Goal: Communication & Community: Answer question/provide support

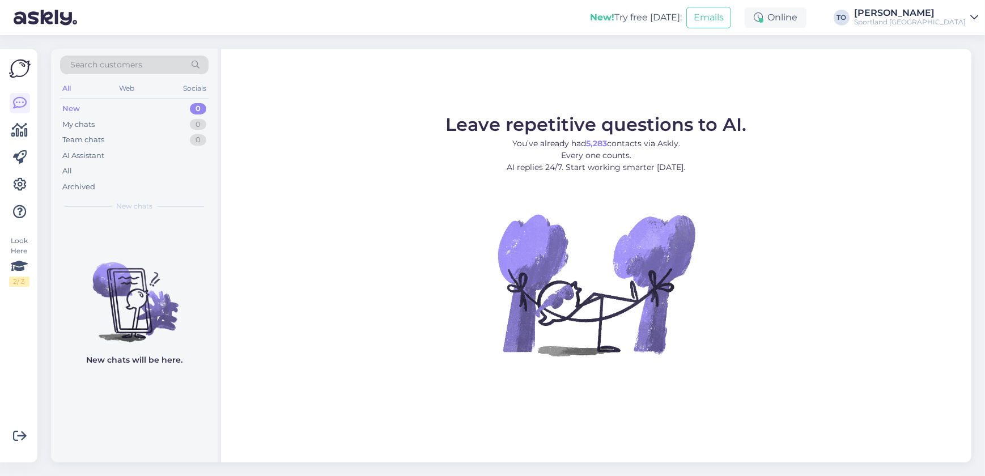
click at [942, 25] on div "Sportland [GEOGRAPHIC_DATA]" at bounding box center [910, 22] width 112 height 9
click at [948, 67] on button "Open" at bounding box center [953, 69] width 32 height 18
click at [932, 16] on div "[PERSON_NAME]" at bounding box center [910, 12] width 112 height 9
click at [958, 42] on button "Open" at bounding box center [953, 45] width 32 height 18
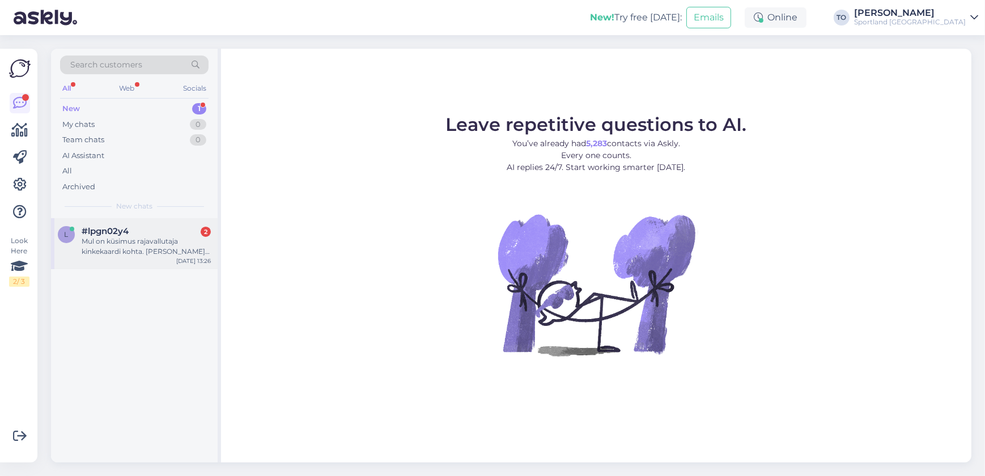
click at [134, 258] on div "l #lpgn02y4 2 Mul on küsimus rajavallutaja kinkekaardi kohta. [PERSON_NAME] jus…" at bounding box center [134, 243] width 167 height 51
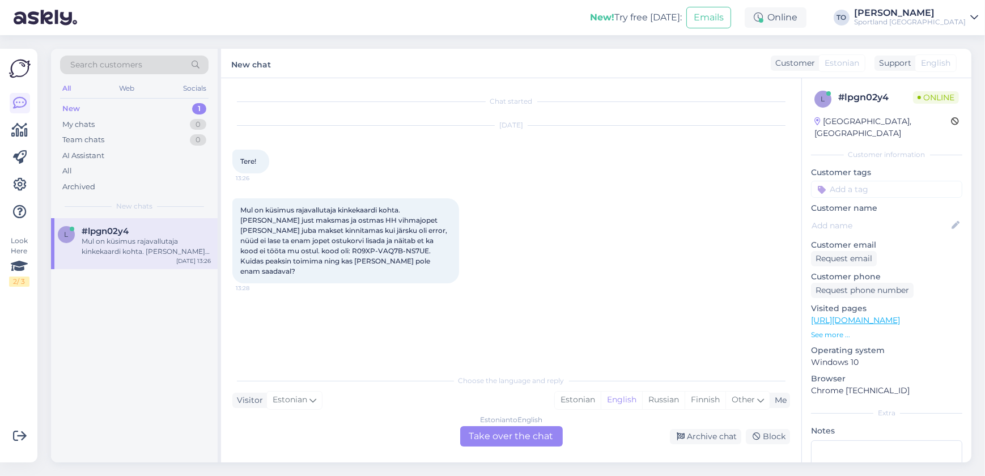
drag, startPoint x: 570, startPoint y: 397, endPoint x: 551, endPoint y: 419, distance: 28.9
click at [570, 398] on div "Estonian" at bounding box center [578, 400] width 46 height 17
click at [534, 435] on div "Estonian to Estonian Take over the chat" at bounding box center [511, 436] width 103 height 20
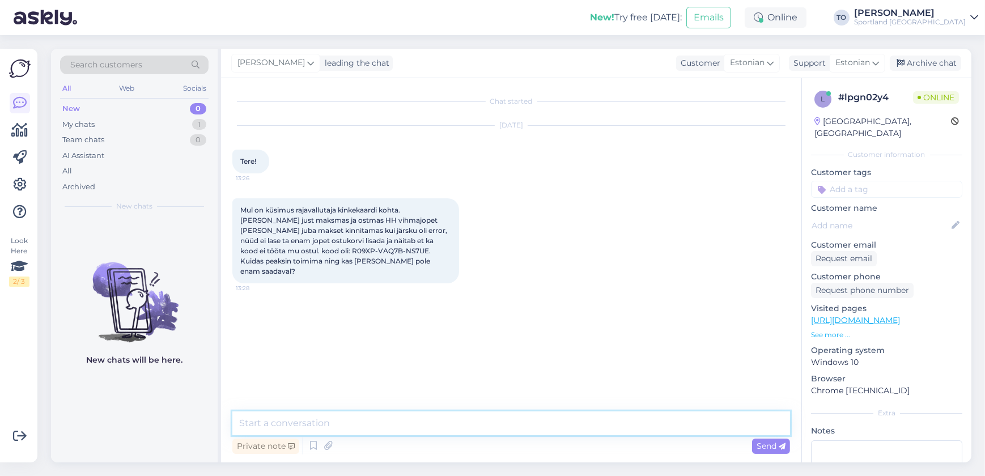
click at [401, 415] on textarea at bounding box center [511, 423] width 558 height 24
type textarea "Tere! Olen Tiina Klienditeenindusest"
click at [518, 408] on div "Chat started [DATE] Tere! 13:26 Mul on küsimus rajavallutaja kinkekaardi kohta.…" at bounding box center [511, 270] width 580 height 384
click at [516, 414] on textarea at bounding box center [511, 423] width 558 height 24
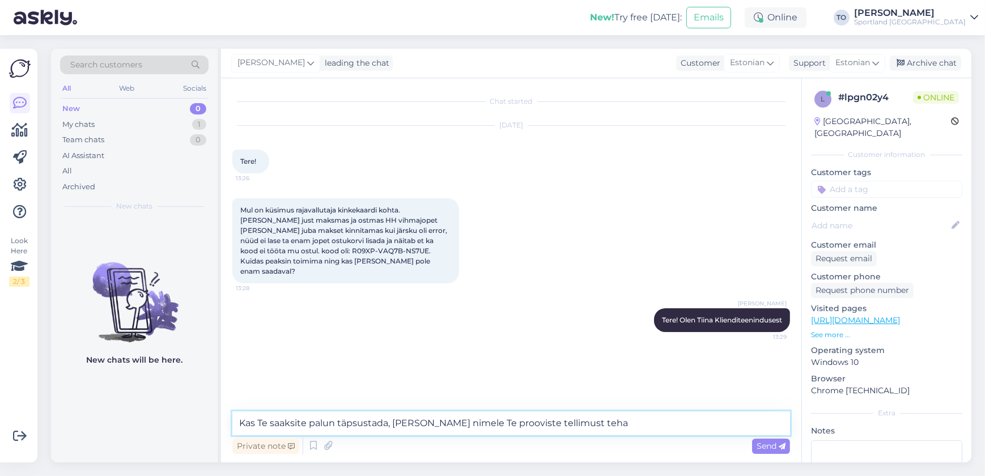
type textarea "Kas Te saaksite palun täpsustada, [PERSON_NAME] nimele Te prooviste tellimust t…"
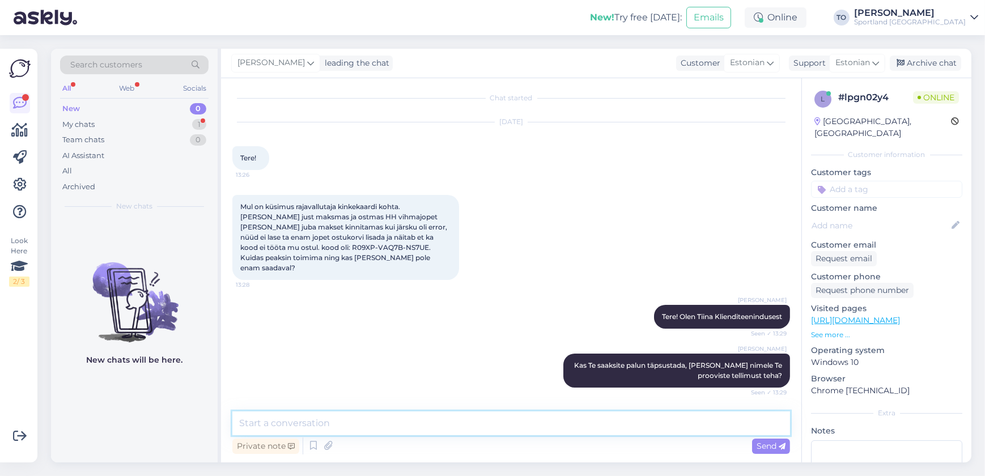
scroll to position [40, 0]
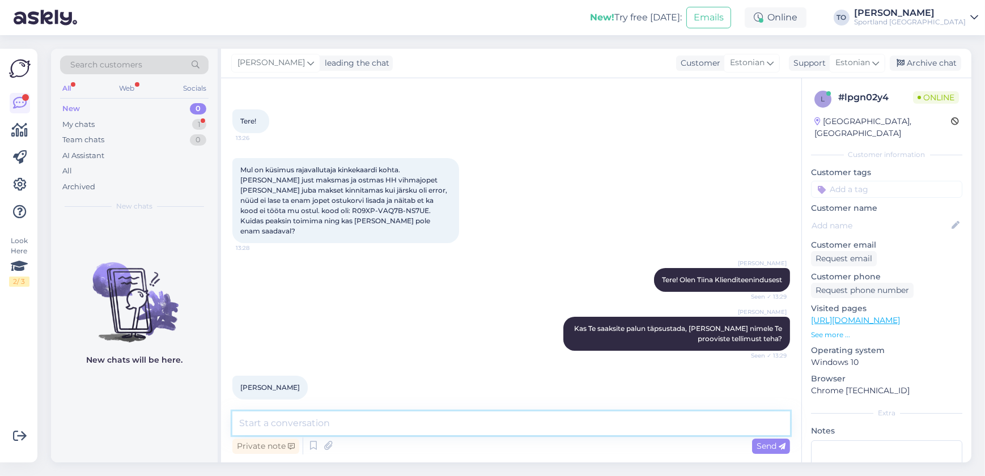
click at [366, 417] on textarea at bounding box center [511, 423] width 558 height 24
type textarea "Tänan, kohe uurin täpsemalt"
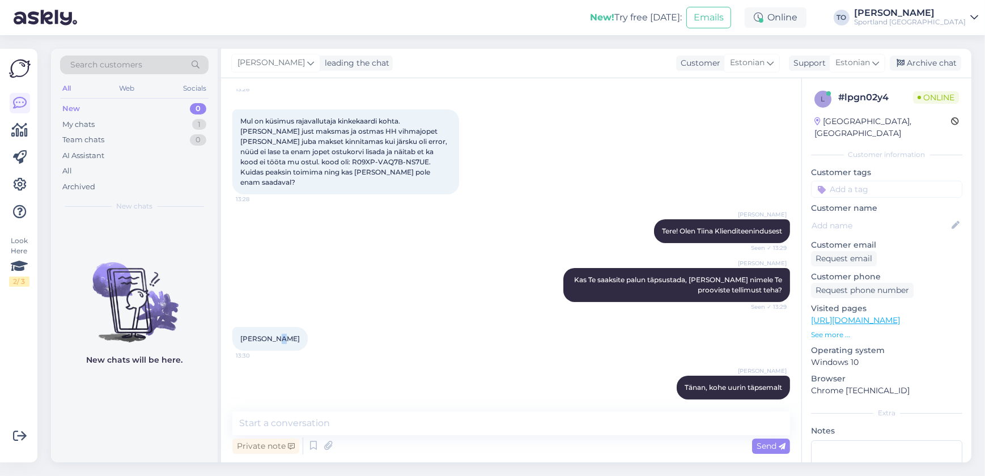
drag, startPoint x: 274, startPoint y: 326, endPoint x: 281, endPoint y: 325, distance: 6.8
click at [281, 334] on span "[PERSON_NAME]" at bounding box center [269, 338] width 59 height 8
click at [261, 363] on div "[PERSON_NAME] Tänan, kohe uurin täpsemalt 13:30" at bounding box center [511, 387] width 558 height 49
drag, startPoint x: 271, startPoint y: 325, endPoint x: 297, endPoint y: 323, distance: 26.2
click at [298, 327] on div "[PERSON_NAME] 13:30" at bounding box center [269, 339] width 75 height 24
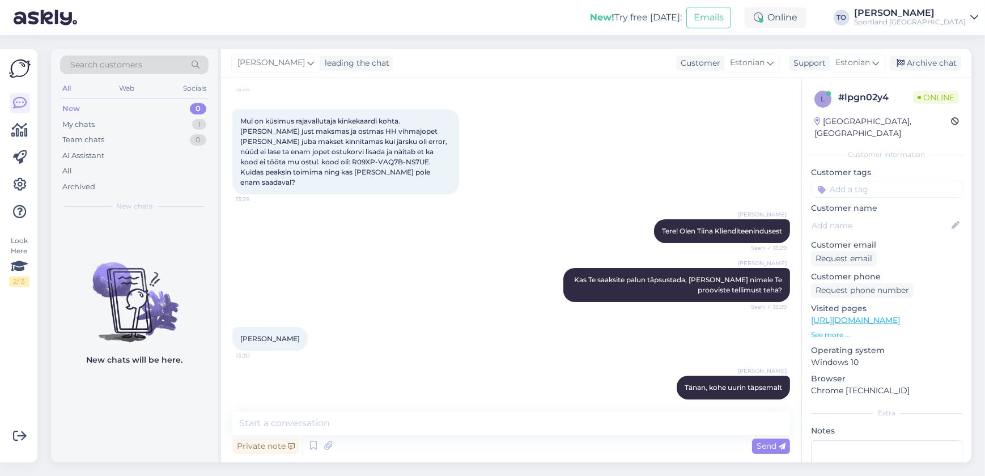
copy span "Tuulik"
click at [348, 423] on textarea at bounding box center [511, 423] width 558 height 24
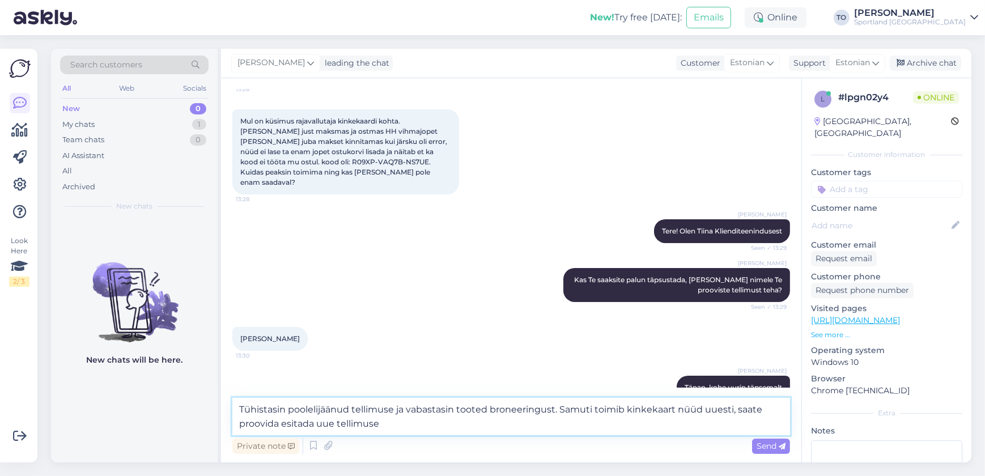
type textarea "Tühistasin poolelijäänud tellimuse ja vabastasin tooted broneeringust. Samuti t…"
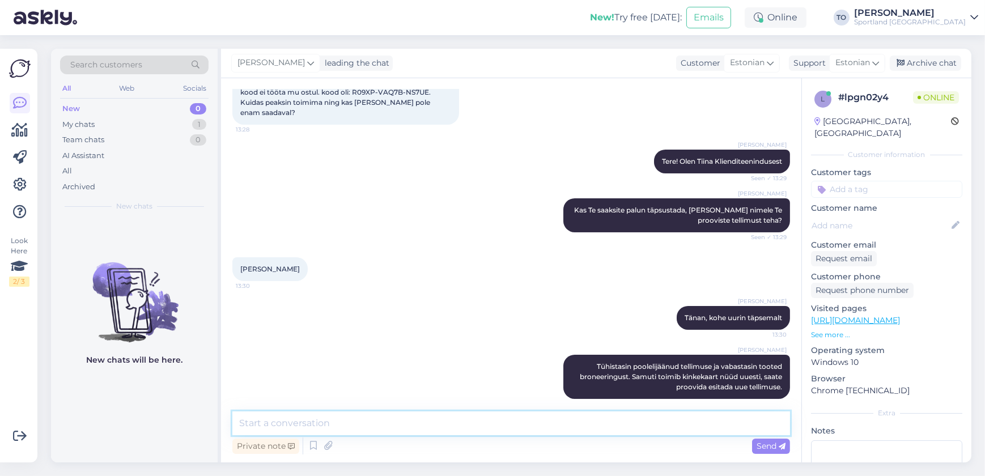
scroll to position [158, 0]
click at [841, 181] on input at bounding box center [886, 189] width 151 height 17
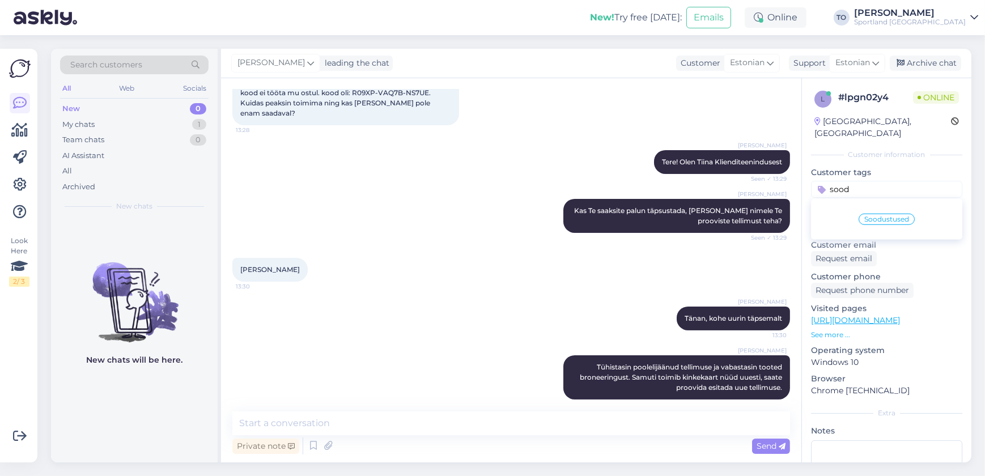
type input "sood"
click at [867, 203] on div "Soodustused" at bounding box center [886, 219] width 151 height 32
click at [869, 216] on span "Soodustused" at bounding box center [886, 219] width 45 height 7
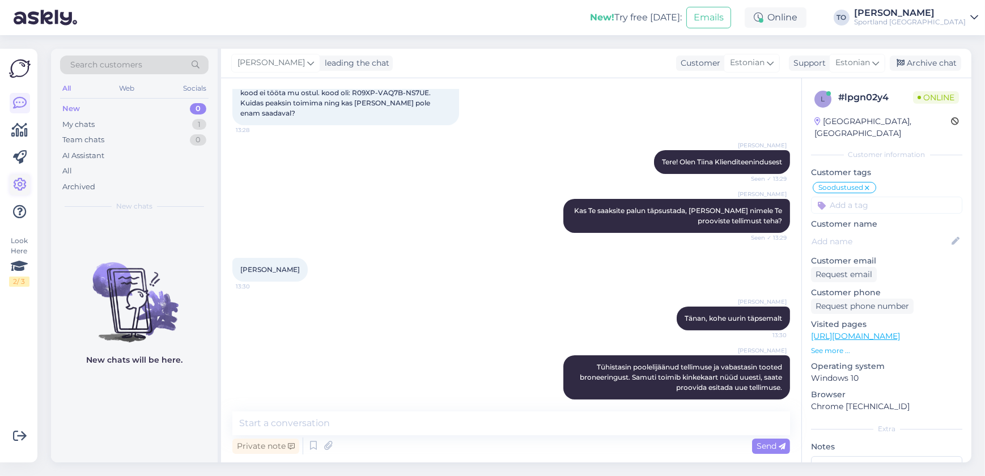
click at [22, 192] on icon at bounding box center [20, 185] width 14 height 14
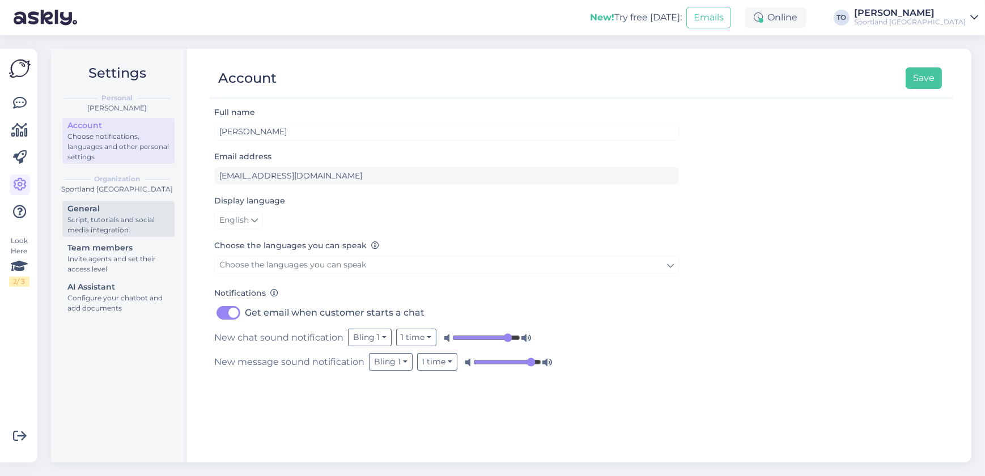
click at [117, 216] on div "Script, tutorials and social media integration" at bounding box center [118, 225] width 102 height 20
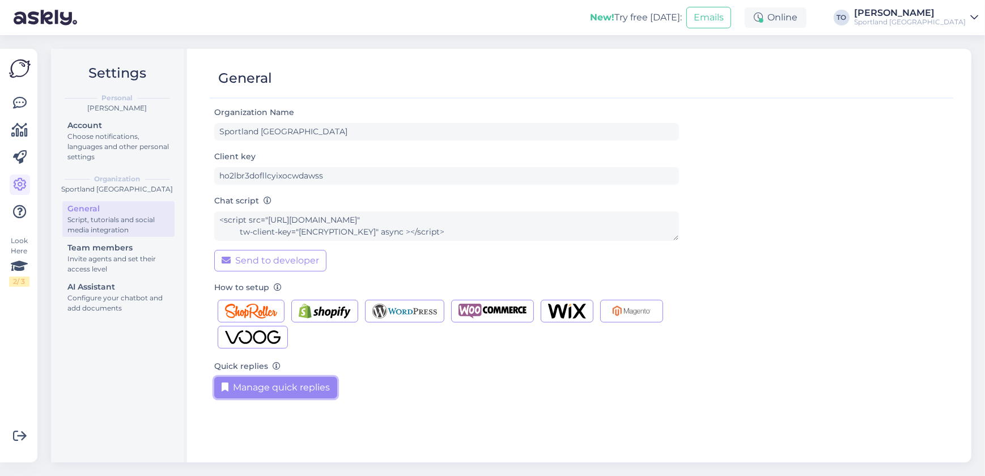
click at [285, 388] on button "Manage quick replies" at bounding box center [275, 388] width 123 height 22
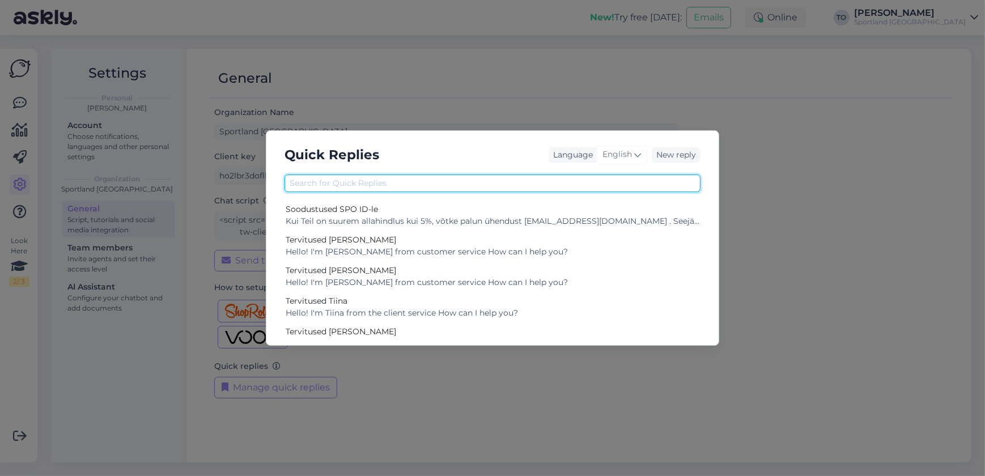
click at [478, 178] on input "text" at bounding box center [492, 184] width 416 height 18
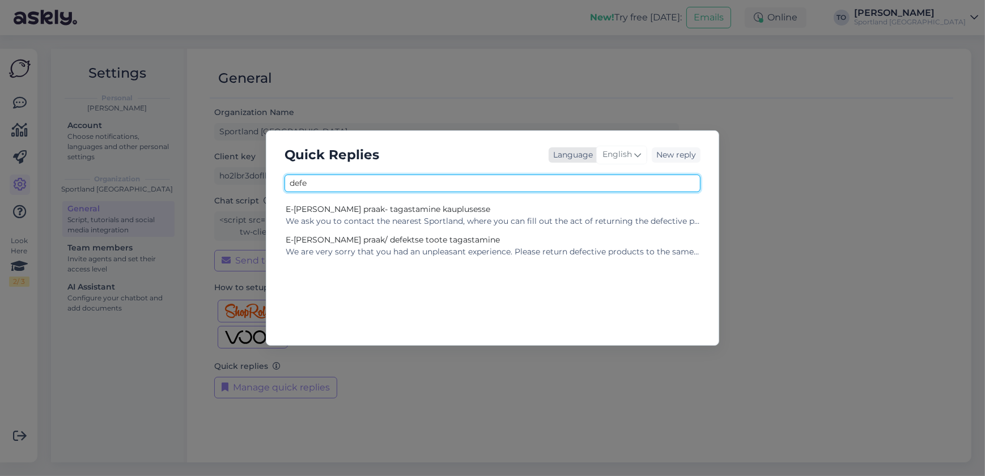
type input "defe"
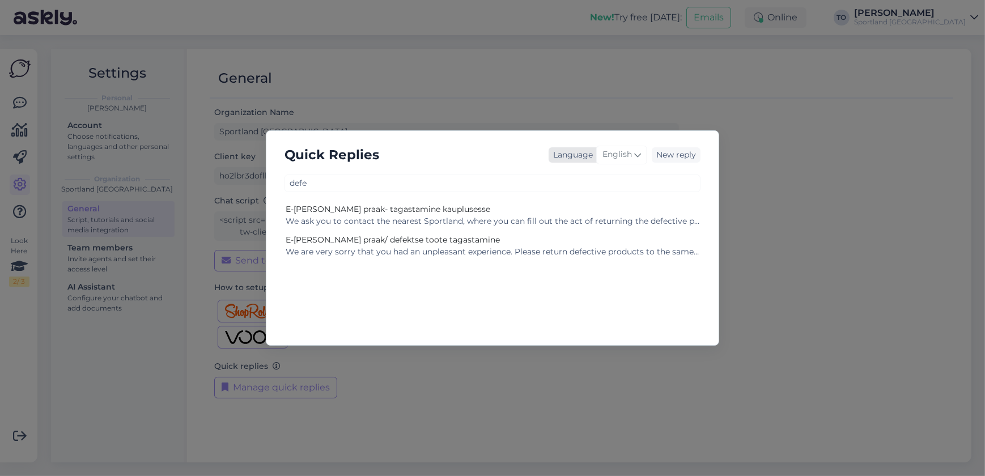
click at [627, 147] on div "English" at bounding box center [621, 155] width 51 height 18
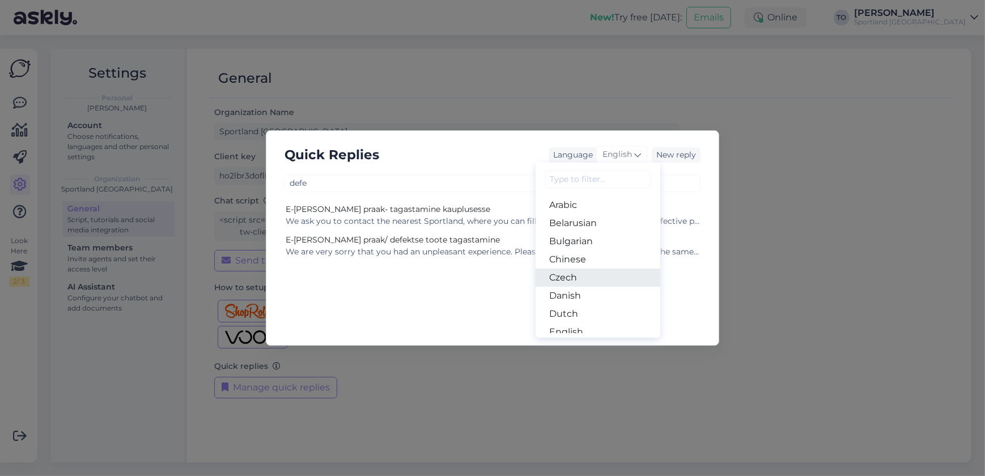
scroll to position [103, 0]
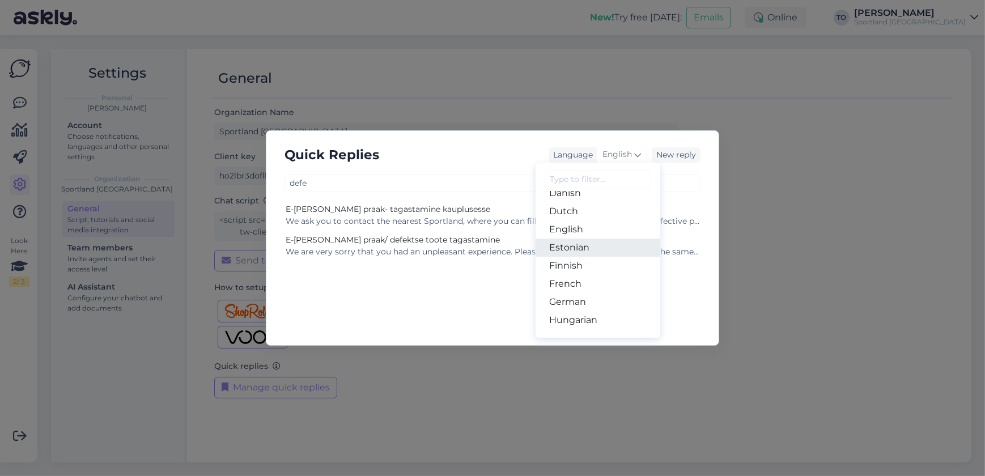
click at [597, 249] on link "Estonian" at bounding box center [597, 248] width 125 height 18
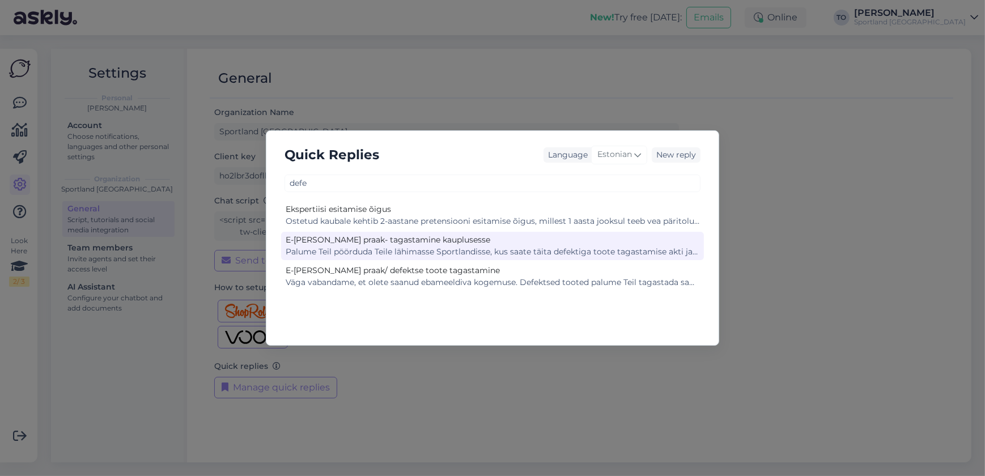
click at [503, 243] on div "E-[PERSON_NAME] praak- tagastamine kauplusesse" at bounding box center [493, 240] width 414 height 12
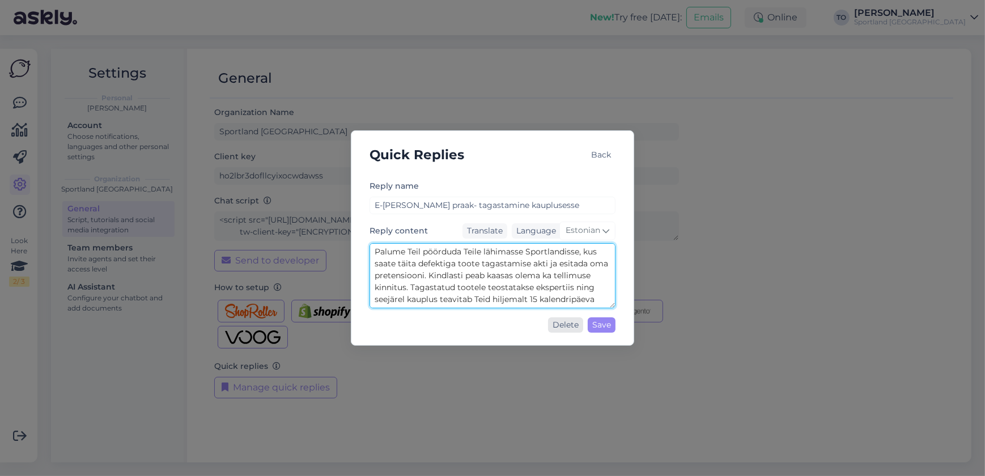
scroll to position [24, 0]
drag, startPoint x: 374, startPoint y: 250, endPoint x: 587, endPoint y: 297, distance: 218.1
click at [587, 297] on textarea "Palume Teil pöörduda Teile lähimasse Sportlandisse, kus saate täita defektiga t…" at bounding box center [492, 275] width 246 height 65
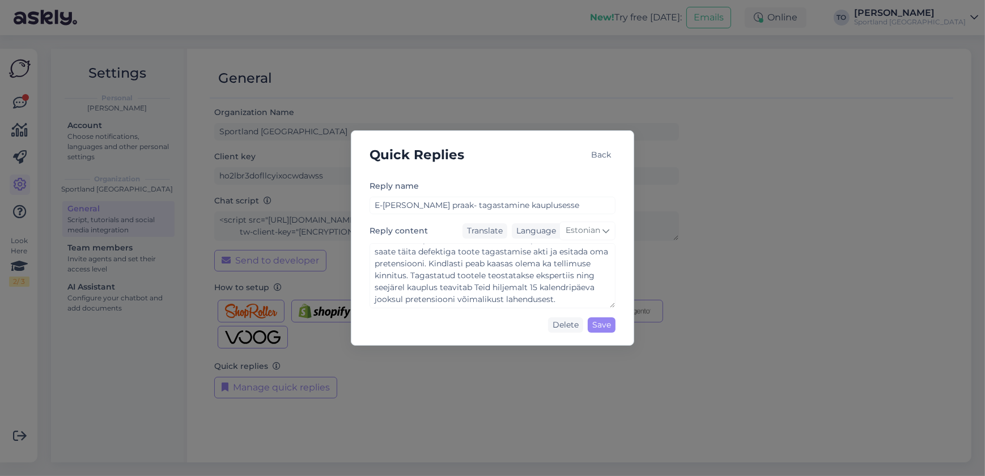
click at [599, 155] on div "Back" at bounding box center [600, 154] width 29 height 15
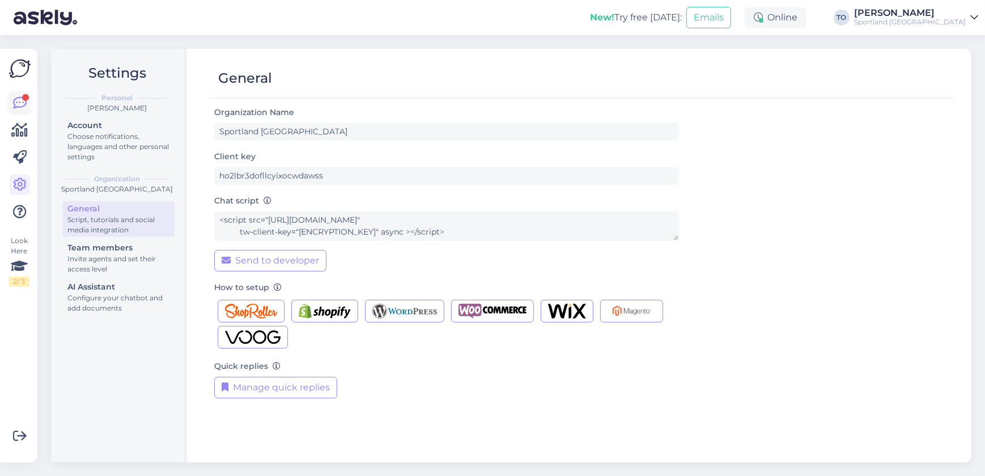
click at [14, 100] on icon at bounding box center [20, 103] width 14 height 14
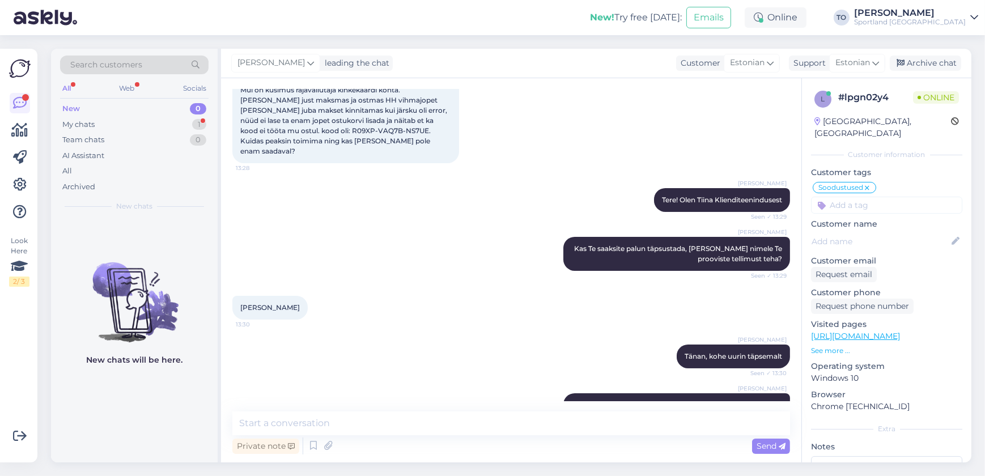
scroll to position [207, 0]
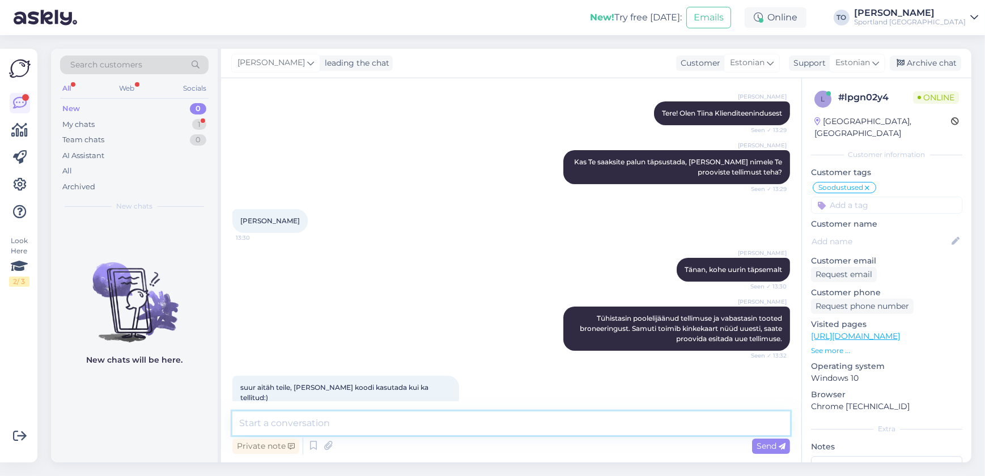
click at [486, 416] on textarea at bounding box center [511, 423] width 558 height 24
type textarea "Super :)"
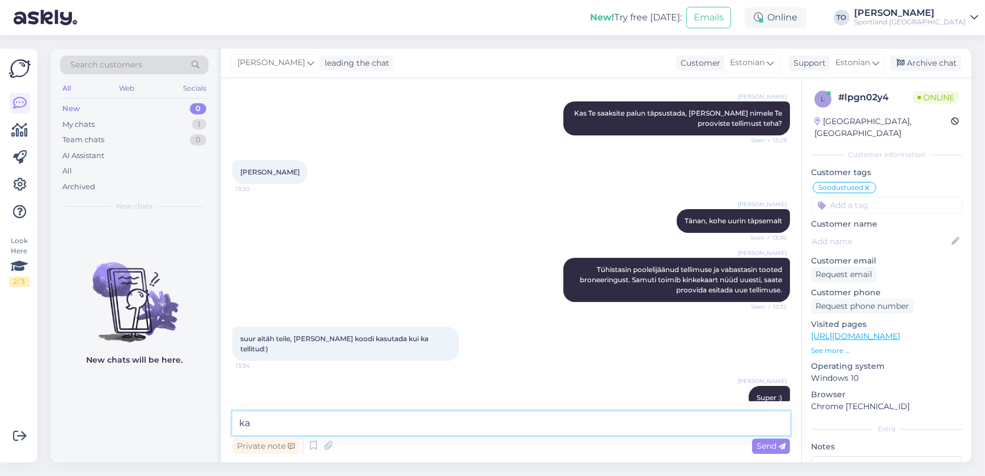
type textarea "k"
type textarea "Kas hetkel saan veel kuidagi abiks olla?"
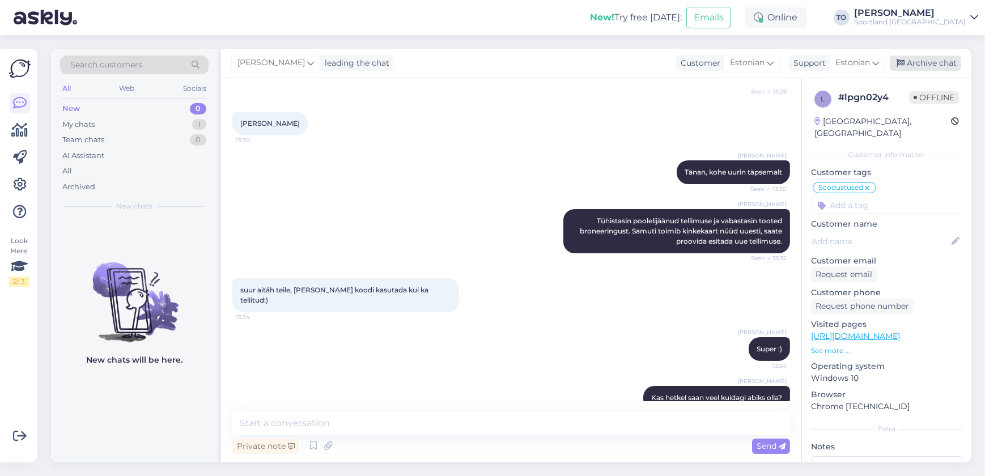
click at [953, 62] on div "Archive chat" at bounding box center [925, 63] width 71 height 15
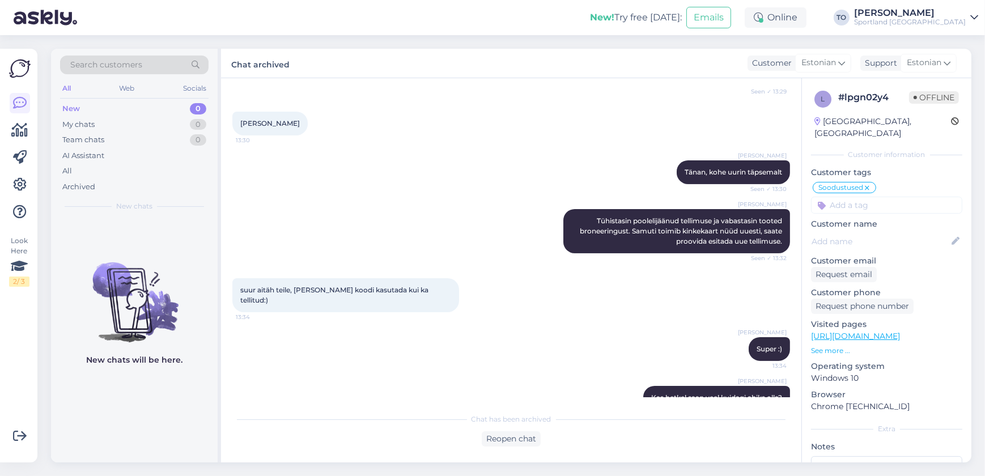
click at [947, 20] on div "Sportland [GEOGRAPHIC_DATA]" at bounding box center [910, 22] width 112 height 9
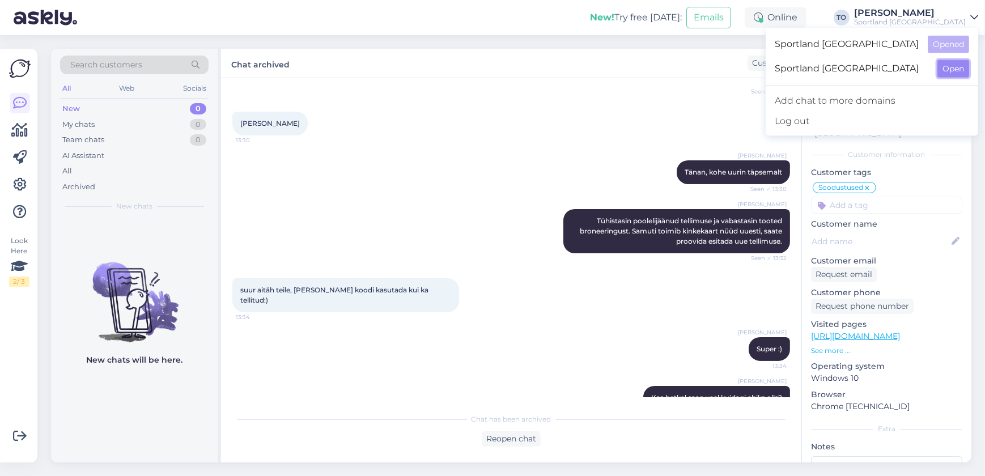
click at [954, 69] on button "Open" at bounding box center [953, 69] width 32 height 18
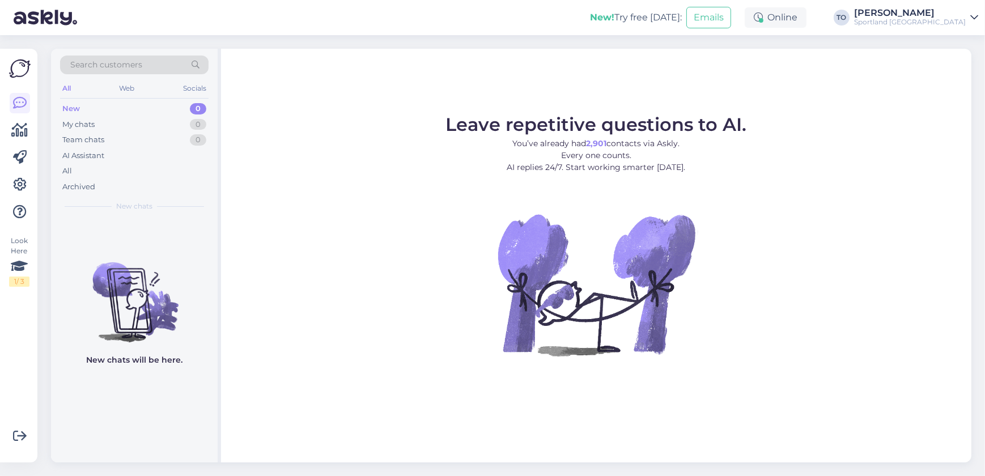
click at [951, 23] on div "Sportland [GEOGRAPHIC_DATA]" at bounding box center [910, 22] width 112 height 9
click at [952, 39] on button "Open" at bounding box center [953, 45] width 32 height 18
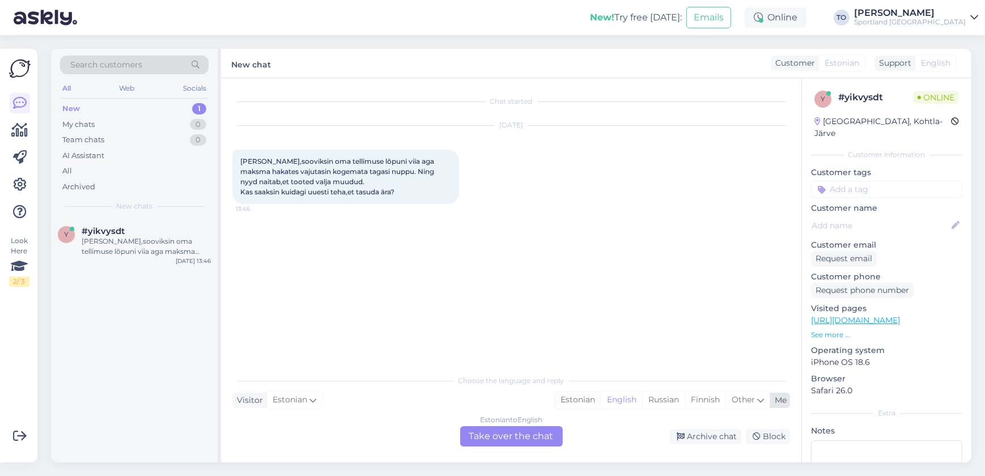
click at [583, 403] on div "Estonian" at bounding box center [578, 400] width 46 height 17
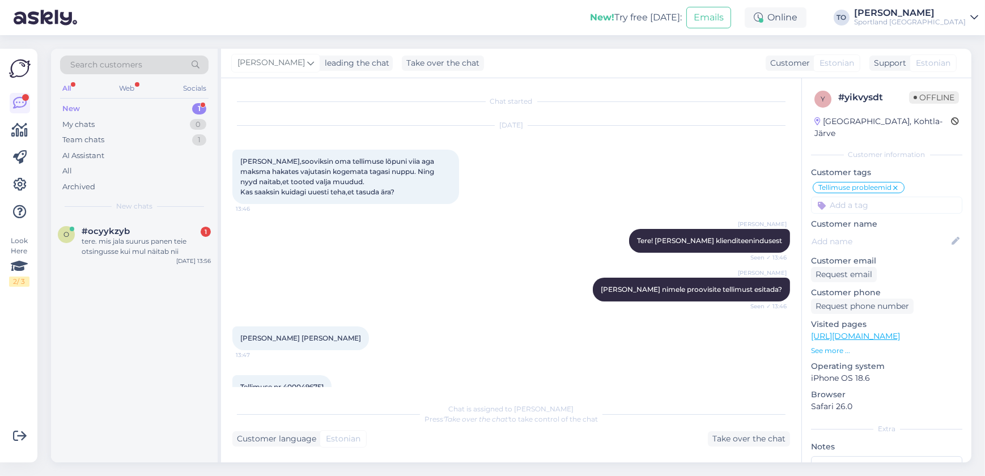
scroll to position [346, 0]
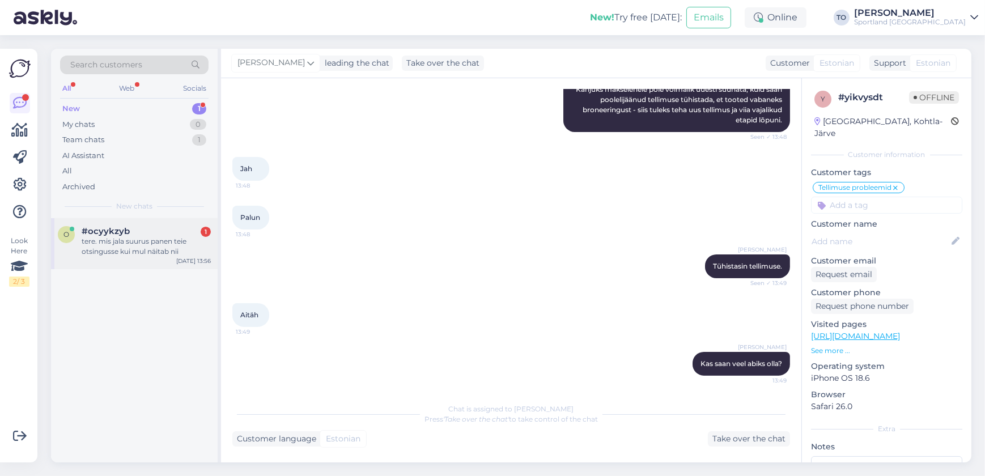
click at [159, 243] on div "tere. mis jala suurus panen teie otsingusse kui mul näitab nii" at bounding box center [146, 246] width 129 height 20
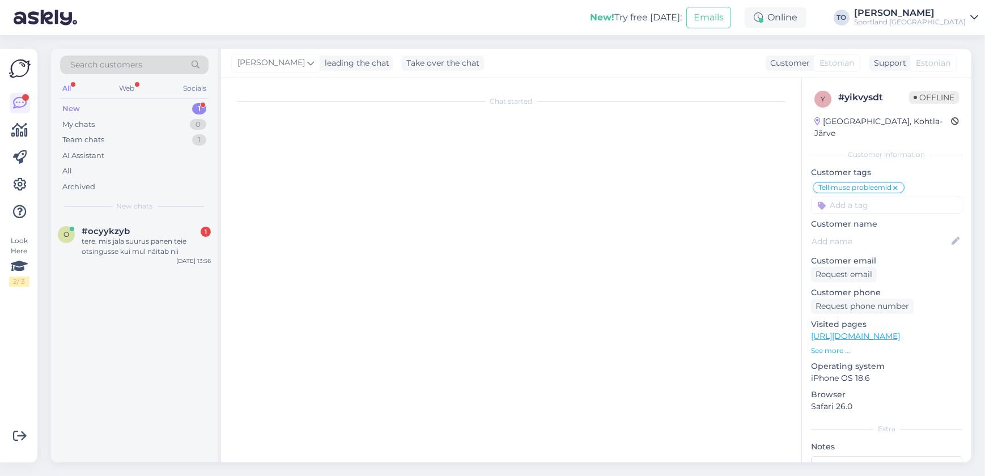
scroll to position [0, 0]
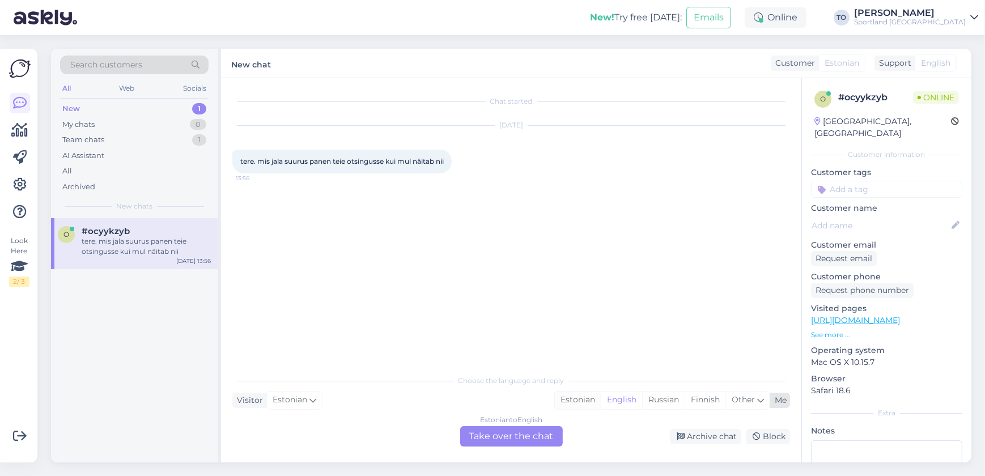
drag, startPoint x: 575, startPoint y: 401, endPoint x: 521, endPoint y: 428, distance: 60.3
click at [573, 402] on div "Estonian" at bounding box center [578, 400] width 46 height 17
click at [520, 438] on div "Estonian to Estonian Take over the chat" at bounding box center [511, 436] width 103 height 20
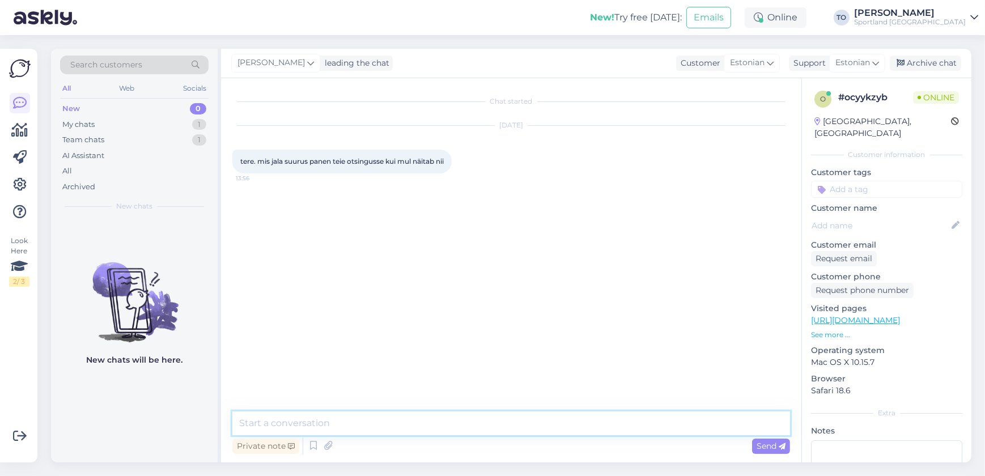
click at [480, 423] on textarea at bounding box center [511, 423] width 558 height 24
click at [323, 423] on textarea "Tere! [PERSON_NAME] KLienditeenindusest" at bounding box center [511, 423] width 558 height 24
type textarea "Tere! Olen Tiina Klienditeenindusest"
click at [865, 315] on link "[URL][DOMAIN_NAME]" at bounding box center [855, 320] width 89 height 10
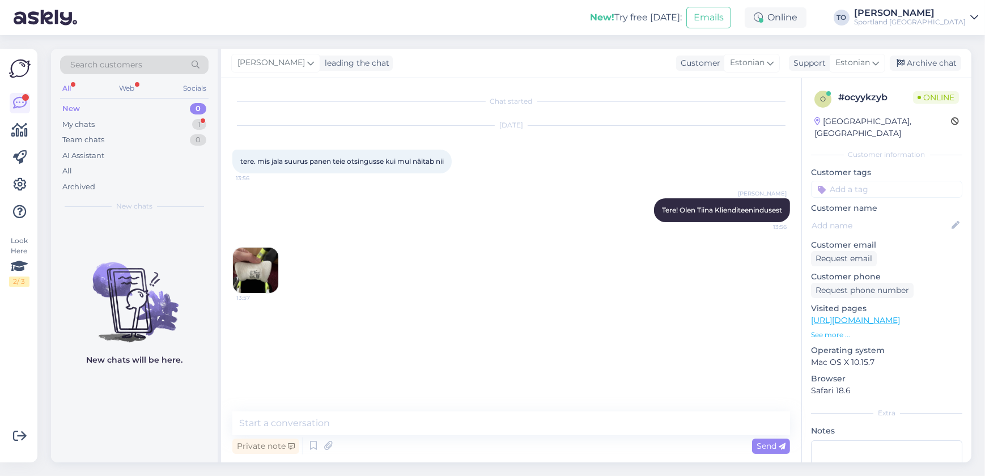
click at [262, 263] on img at bounding box center [255, 270] width 45 height 45
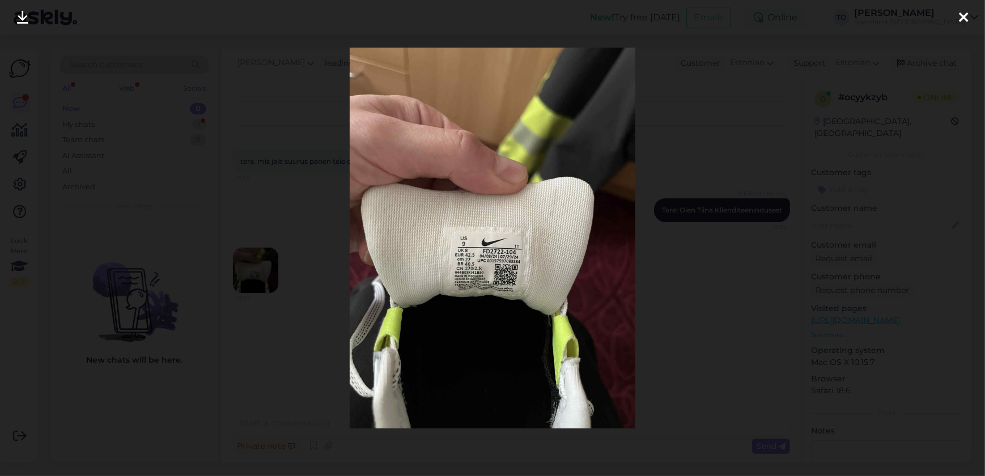
click at [960, 16] on icon at bounding box center [963, 18] width 9 height 15
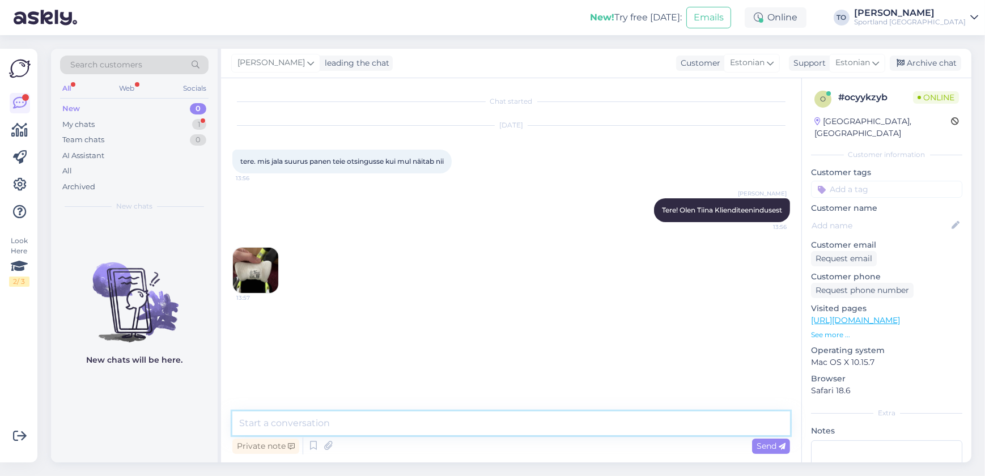
click at [320, 415] on textarea at bounding box center [511, 423] width 558 height 24
type textarea "J"
type textarea "Suurus on sellisel juhul 42,5"
click at [251, 263] on img at bounding box center [255, 270] width 45 height 45
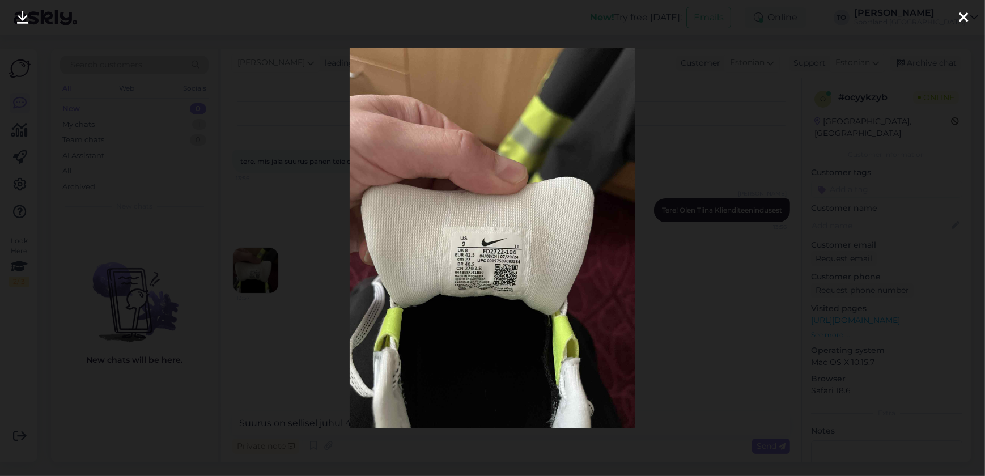
click at [968, 15] on div at bounding box center [963, 18] width 23 height 36
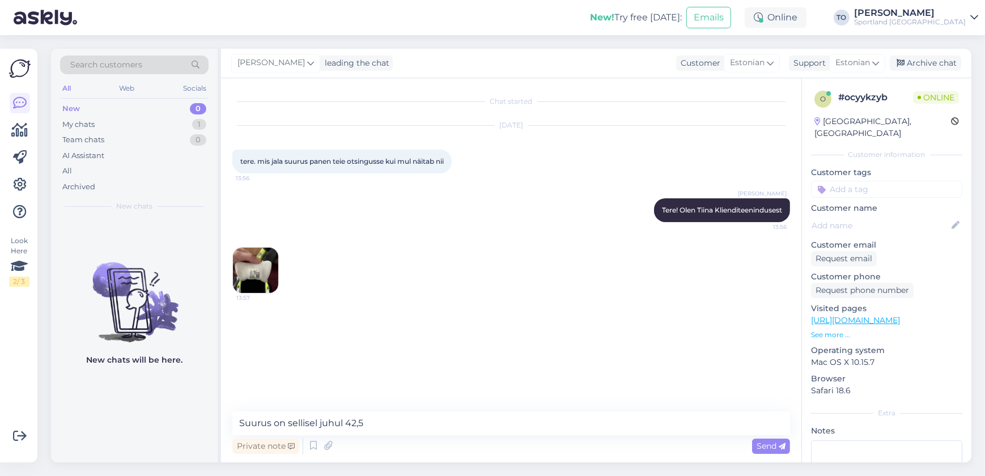
click at [766, 446] on span "Send" at bounding box center [770, 446] width 29 height 10
click at [257, 263] on img at bounding box center [255, 270] width 45 height 45
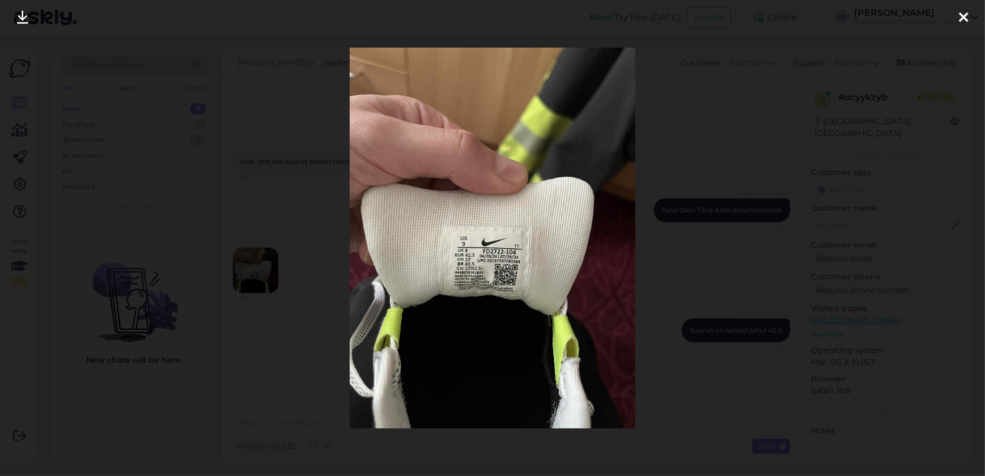
click at [961, 11] on icon at bounding box center [963, 18] width 9 height 15
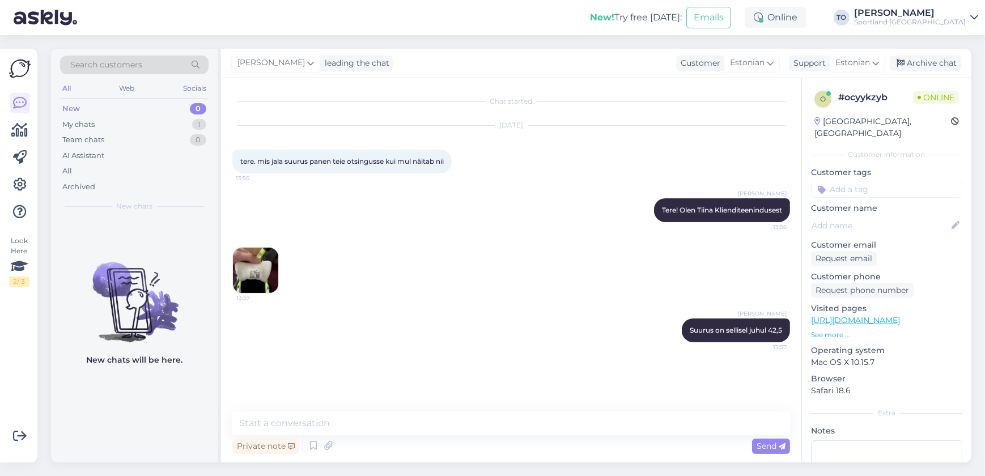
click at [843, 181] on input at bounding box center [886, 189] width 151 height 17
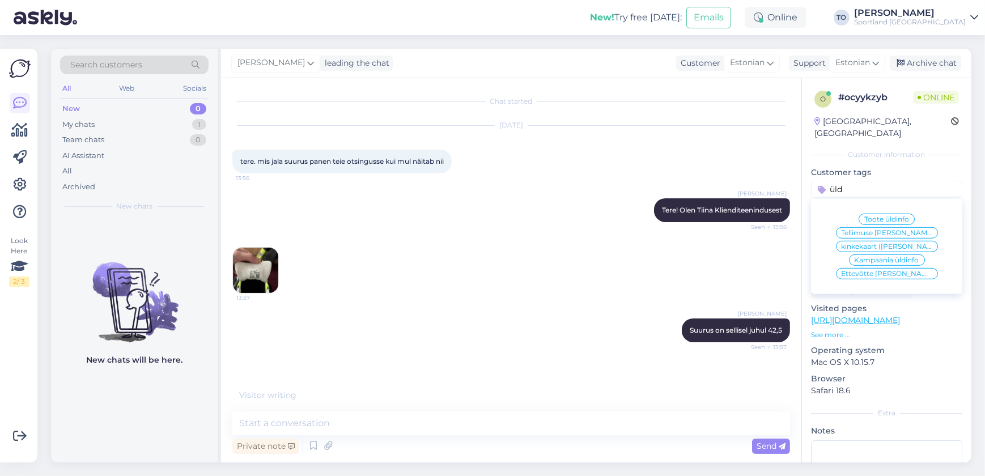
type input "üld"
click at [866, 216] on span "Toote üldinfo" at bounding box center [886, 219] width 45 height 7
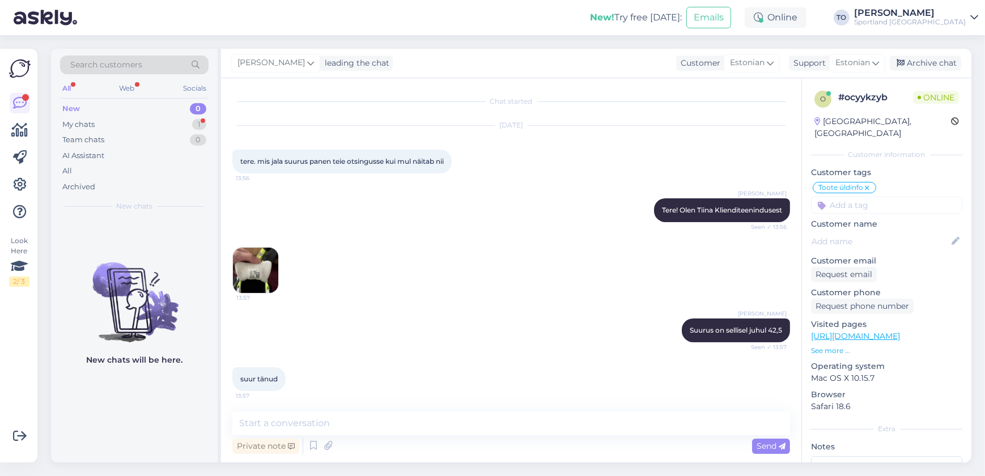
scroll to position [2, 0]
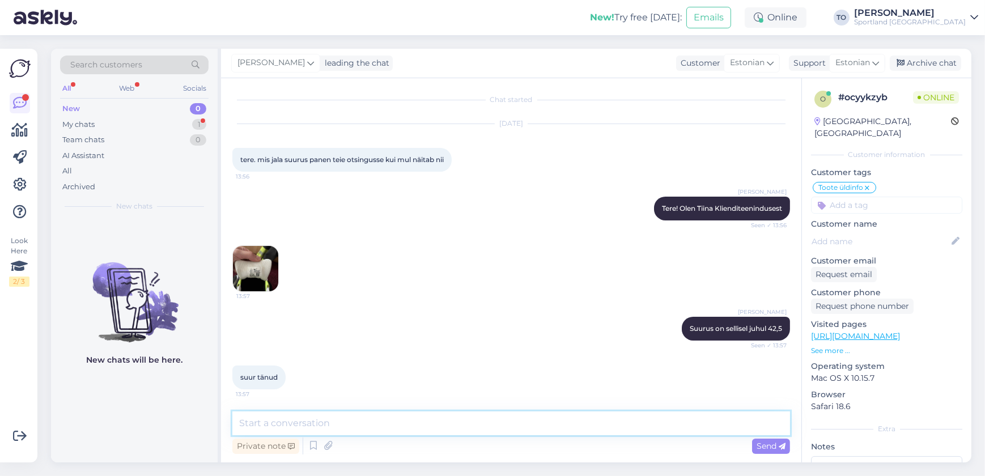
click at [359, 421] on textarea at bounding box center [511, 423] width 558 height 24
type textarea "Palun .)"
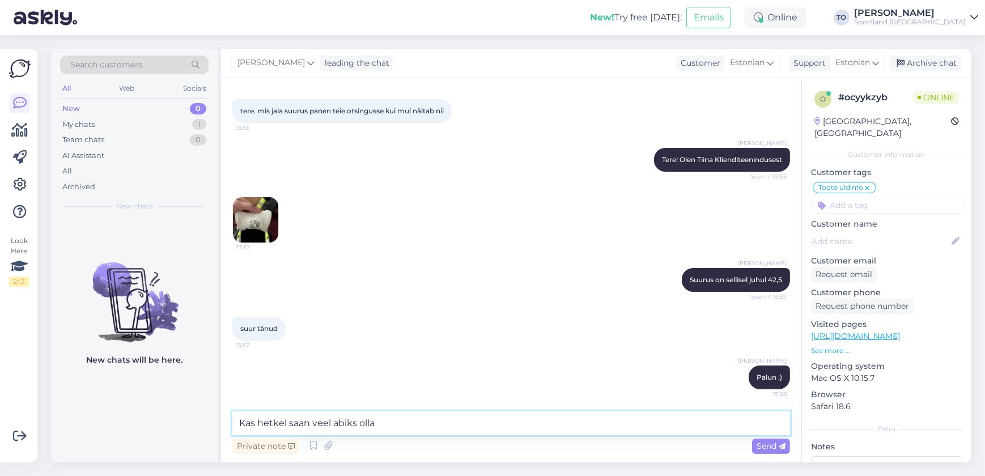
type textarea "Kas hetkel saan veel abiks olla?"
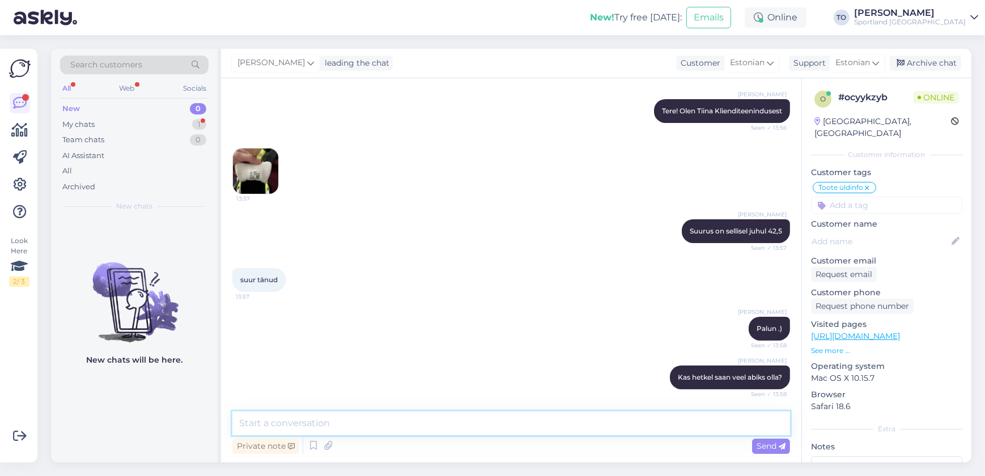
scroll to position [148, 0]
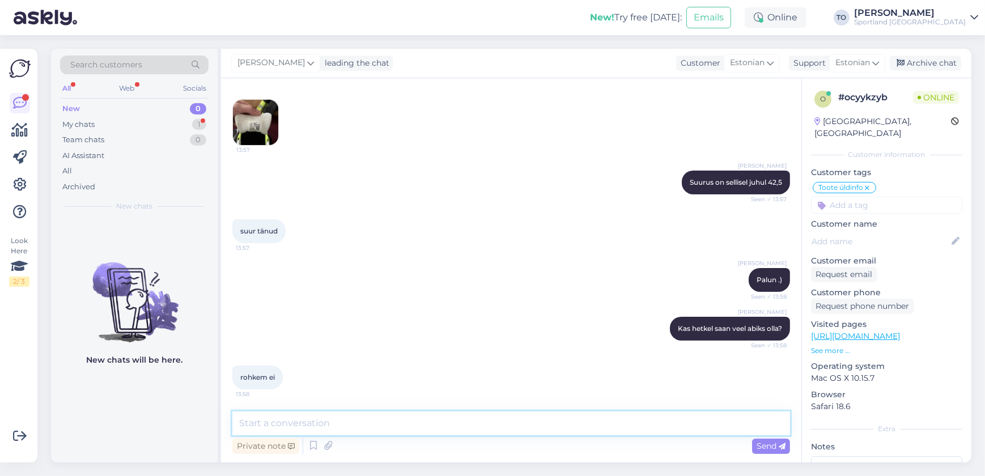
click at [358, 413] on textarea at bounding box center [511, 423] width 558 height 24
type textarea "Ilusat päeva jätku!"
